Goal: Task Accomplishment & Management: Use online tool/utility

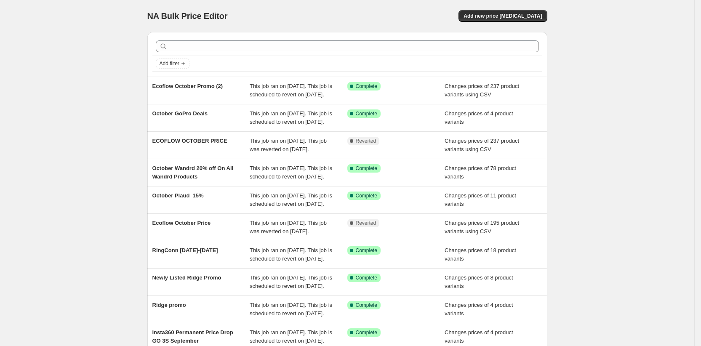
click at [107, 77] on div "NA Bulk Price Editor. This page is ready NA Bulk Price Editor Add new price [ME…" at bounding box center [347, 217] width 695 height 434
click at [499, 17] on span "Add new price change job" at bounding box center [503, 16] width 78 height 7
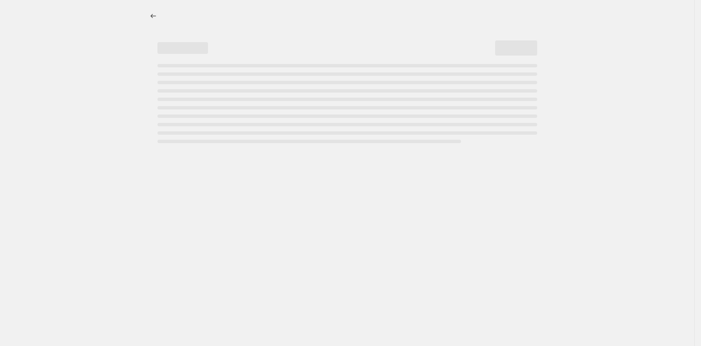
select select "percentage"
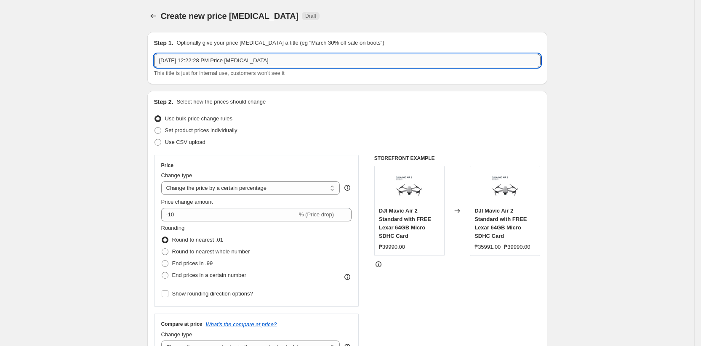
click at [190, 59] on input "Oct 1, 2025, 12:22:28 PM Price change job" at bounding box center [347, 60] width 387 height 13
click at [202, 60] on input "Yaber October Promo" at bounding box center [347, 60] width 387 height 13
type input "Yaber October 2025 Promo"
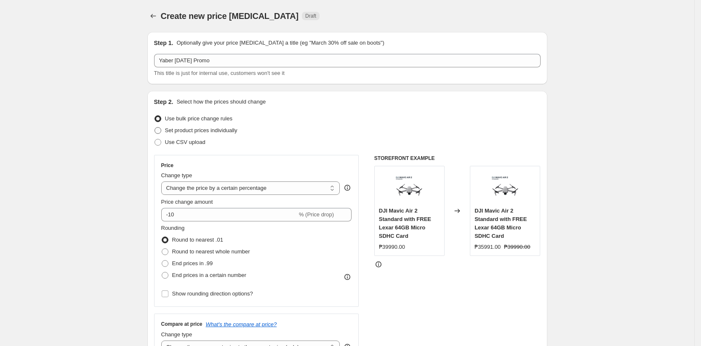
click at [177, 131] on span "Set product prices individually" at bounding box center [201, 130] width 72 height 6
click at [155, 128] on input "Set product prices individually" at bounding box center [155, 127] width 0 height 0
radio input "true"
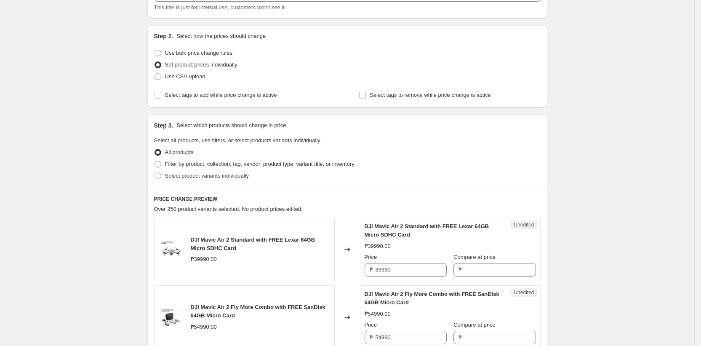
scroll to position [94, 0]
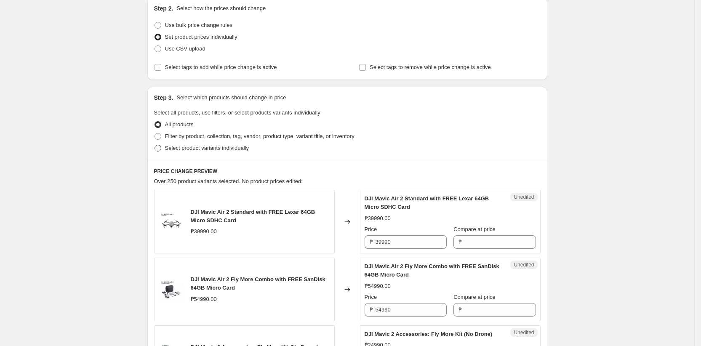
click at [182, 148] on span "Select product variants individually" at bounding box center [207, 148] width 84 height 6
click at [155, 145] on input "Select product variants individually" at bounding box center [155, 145] width 0 height 0
radio input "true"
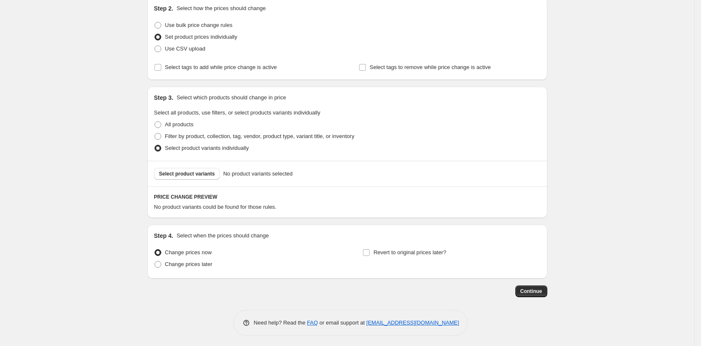
scroll to position [90, 0]
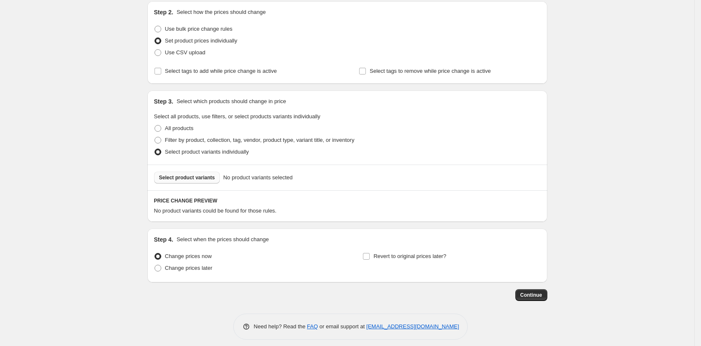
click at [184, 177] on span "Select product variants" at bounding box center [187, 177] width 56 height 7
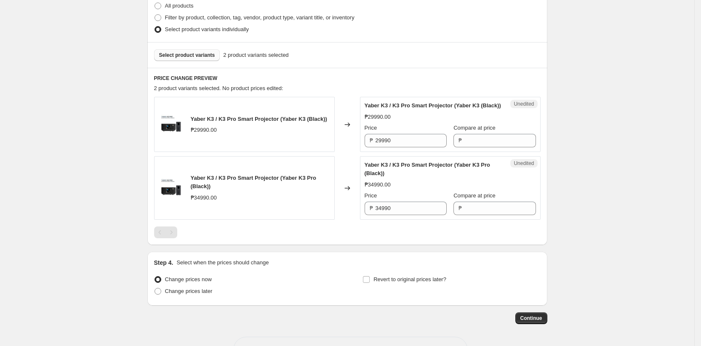
scroll to position [245, 0]
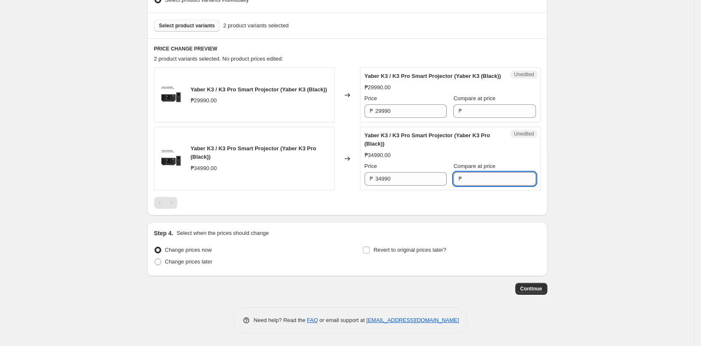
click at [466, 184] on input "Compare at price" at bounding box center [500, 178] width 71 height 13
paste input "34990"
type input "34990"
click at [408, 183] on input "34990" at bounding box center [411, 178] width 71 height 13
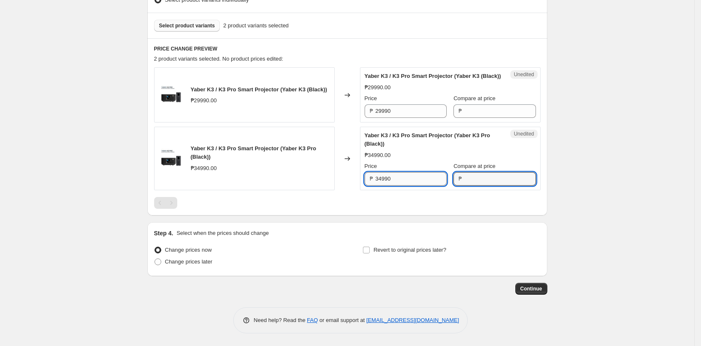
paste input "33240"
click at [418, 203] on div at bounding box center [347, 203] width 387 height 12
click at [413, 182] on input "34990" at bounding box center [411, 178] width 71 height 13
type input "33240"
click at [485, 184] on input "Compare at price" at bounding box center [500, 178] width 71 height 13
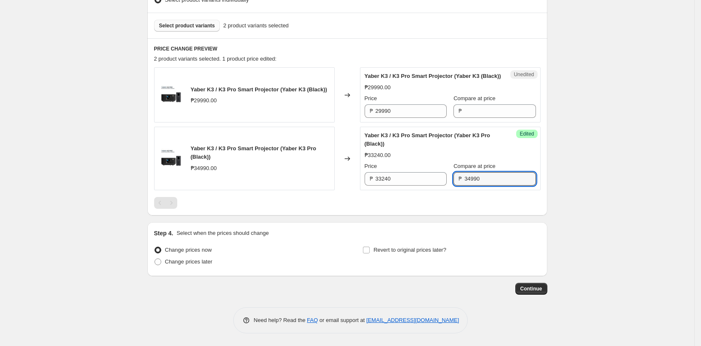
type input "34990"
click at [451, 202] on div "Yaber K3 / K3 Pro Smart Projector (Yaber K3 (Black)) ₱29990.00 Changed to Unedi…" at bounding box center [347, 138] width 387 height 142
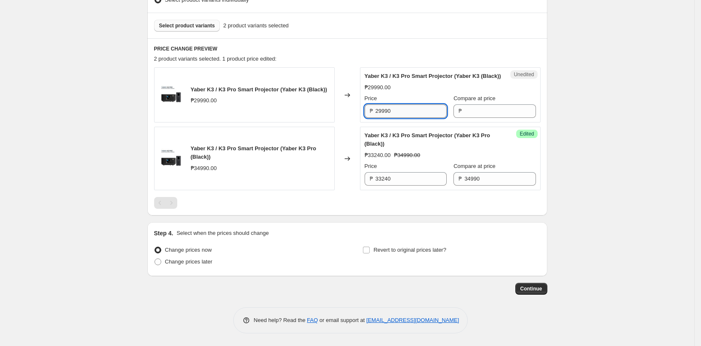
click at [404, 115] on input "29990" at bounding box center [411, 110] width 71 height 13
click at [156, 132] on div "PRICE CHANGE PREVIEW 2 product variants selected. 1 product price edited: Yaber…" at bounding box center [347, 126] width 400 height 177
click at [131, 123] on div "Create new price change job. This page is ready Create new price change job Dra…" at bounding box center [347, 52] width 695 height 588
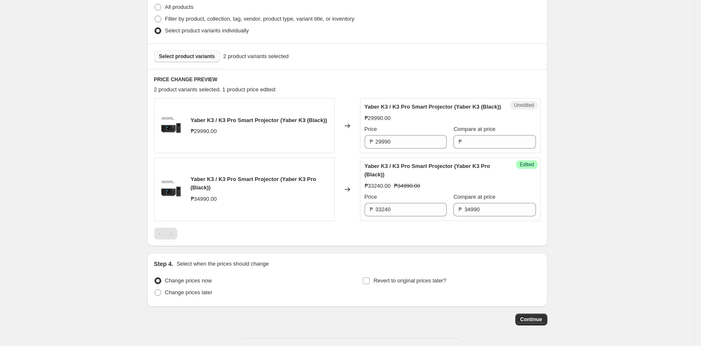
scroll to position [210, 0]
click at [198, 57] on span "Select product variants" at bounding box center [187, 57] width 56 height 7
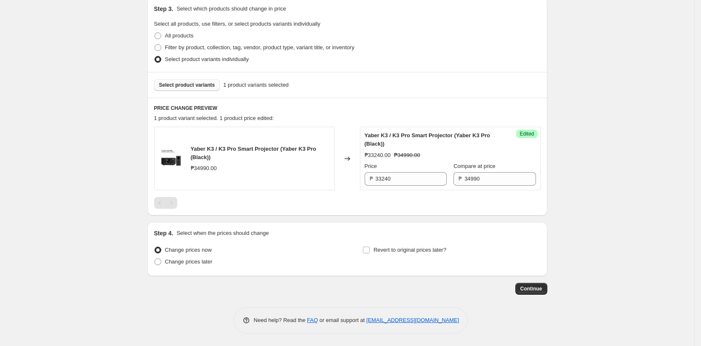
scroll to position [183, 0]
click at [386, 208] on div at bounding box center [347, 203] width 387 height 12
click at [176, 83] on span "Select product variants" at bounding box center [187, 85] width 56 height 7
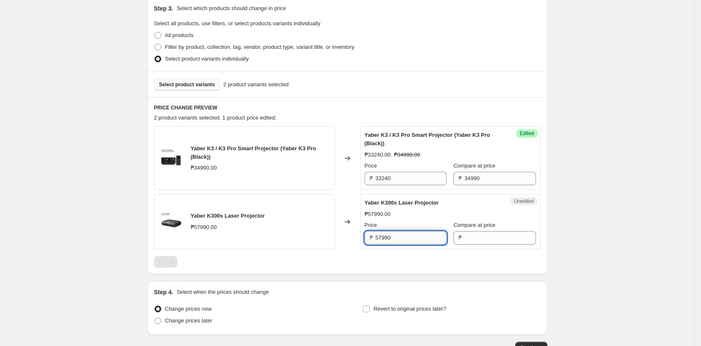
click at [418, 239] on input "57990" at bounding box center [411, 237] width 71 height 13
type input "55090"
click at [488, 238] on input "Compare at price" at bounding box center [500, 237] width 71 height 13
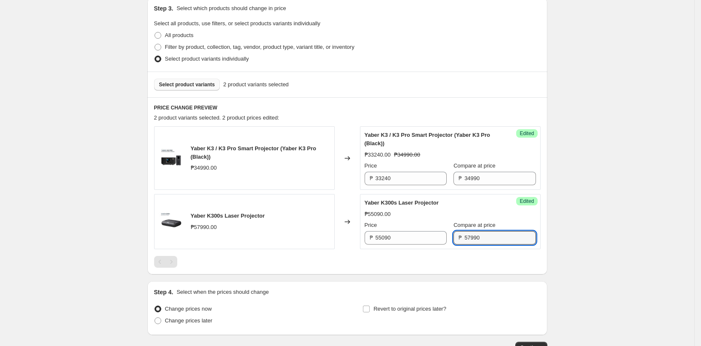
type input "57990"
click at [120, 193] on div "Create new price change job. This page is ready Create new price change job Dra…" at bounding box center [347, 111] width 695 height 588
click at [182, 84] on span "Select product variants" at bounding box center [187, 84] width 56 height 7
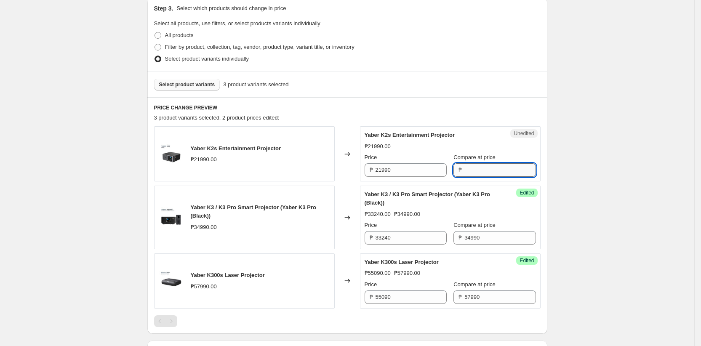
click at [479, 171] on input "Compare at price" at bounding box center [500, 169] width 71 height 13
type input "21990"
click at [415, 169] on input "21990" at bounding box center [411, 169] width 71 height 13
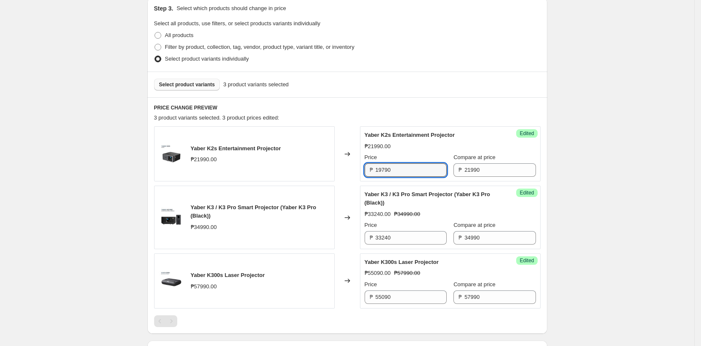
type input "19790"
click at [105, 145] on div "Create new price change job. This page is ready Create new price change job Dra…" at bounding box center [347, 141] width 695 height 648
click at [115, 163] on div "Create new price change job. This page is ready Create new price change job Dra…" at bounding box center [347, 141] width 695 height 648
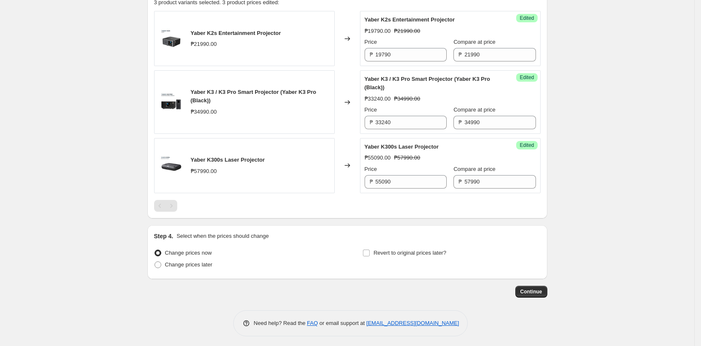
scroll to position [302, 0]
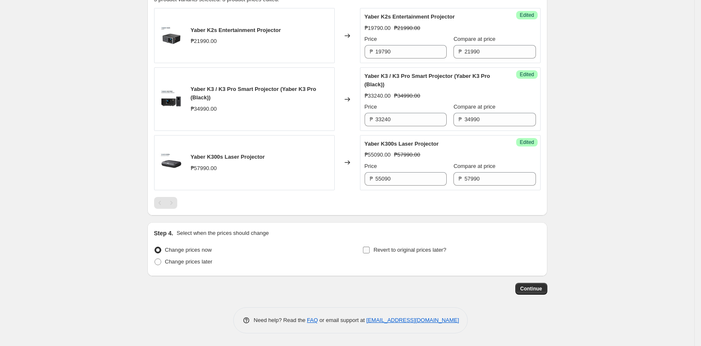
click at [392, 251] on span "Revert to original prices later?" at bounding box center [410, 250] width 73 height 6
click at [370, 251] on input "Revert to original prices later?" at bounding box center [366, 250] width 7 height 7
checkbox input "true"
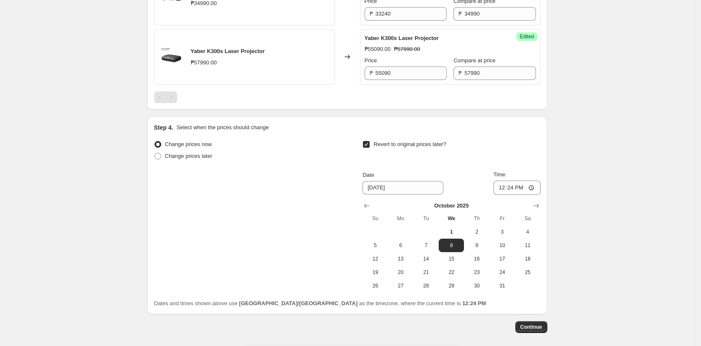
scroll to position [434, 0]
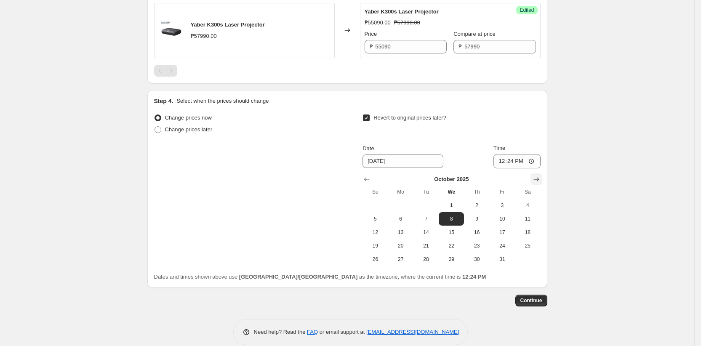
click at [536, 182] on icon "Show next month, November 2025" at bounding box center [537, 179] width 8 height 8
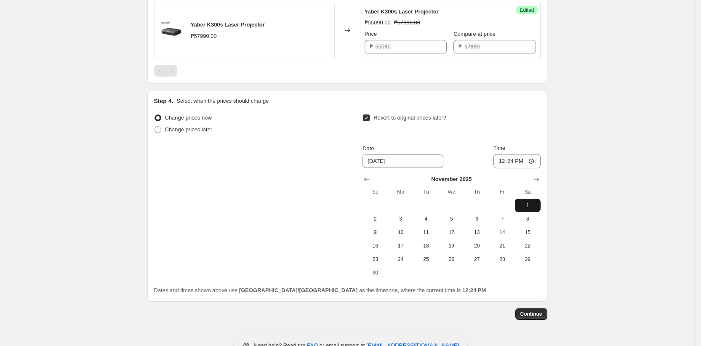
click at [533, 204] on span "1" at bounding box center [528, 205] width 19 height 7
type input "11/1/2025"
click at [517, 163] on input "12:24" at bounding box center [517, 161] width 47 height 14
click at [514, 163] on input "12:24" at bounding box center [517, 161] width 47 height 14
click at [517, 162] on input "12:00" at bounding box center [517, 161] width 47 height 14
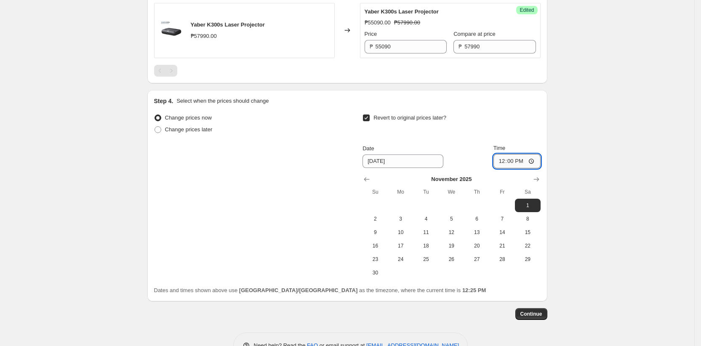
click at [538, 163] on input "12:00" at bounding box center [517, 161] width 47 height 14
type input "00:00"
click at [521, 134] on div "Revert to original prices later?" at bounding box center [452, 124] width 178 height 25
click at [324, 174] on div "Change prices now Change prices later Revert to original prices later? Date 11/…" at bounding box center [347, 196] width 387 height 168
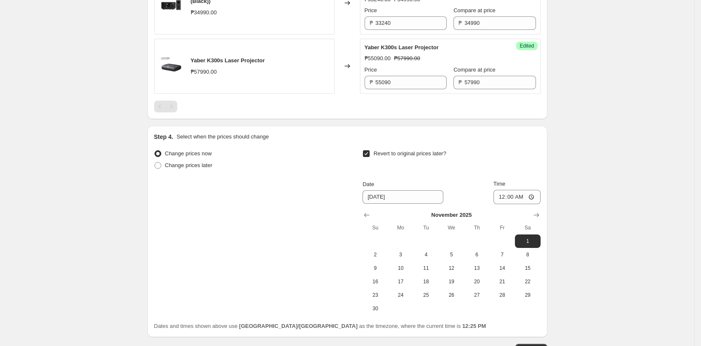
scroll to position [460, 0]
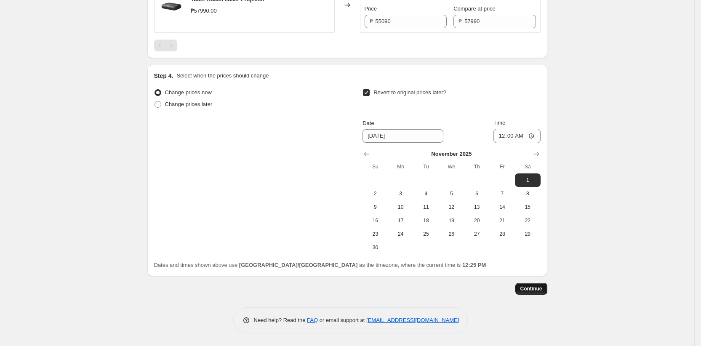
click at [534, 289] on span "Continue" at bounding box center [532, 289] width 22 height 7
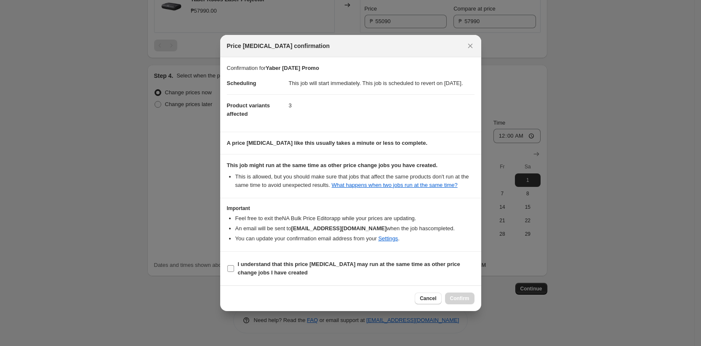
click at [229, 272] on input "I understand that this price change job may run at the same time as other price…" at bounding box center [231, 268] width 7 height 7
checkbox input "true"
click at [450, 302] on button "Confirm" at bounding box center [459, 299] width 29 height 12
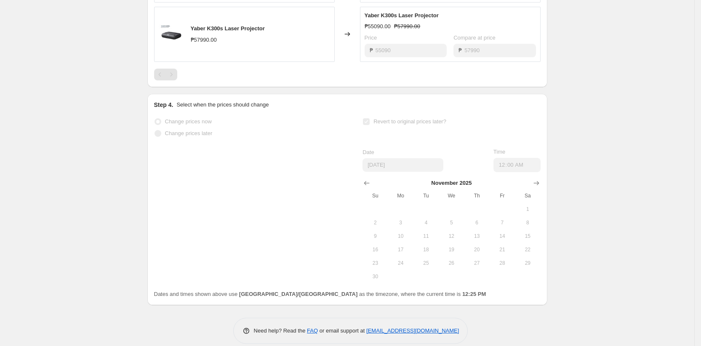
scroll to position [482, 0]
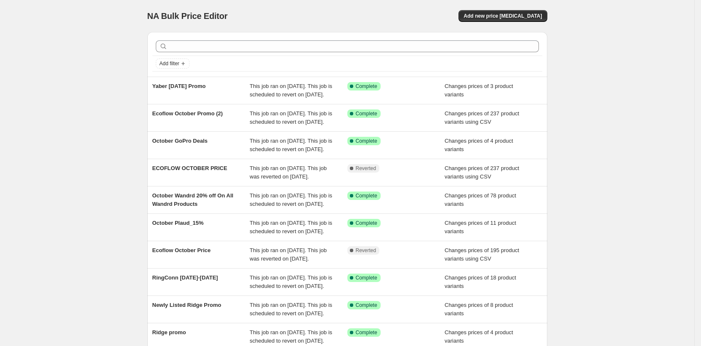
click at [586, 36] on div "NA Bulk Price Editor. This page is ready NA Bulk Price Editor Add new price cha…" at bounding box center [347, 217] width 695 height 434
